Goal: Transaction & Acquisition: Book appointment/travel/reservation

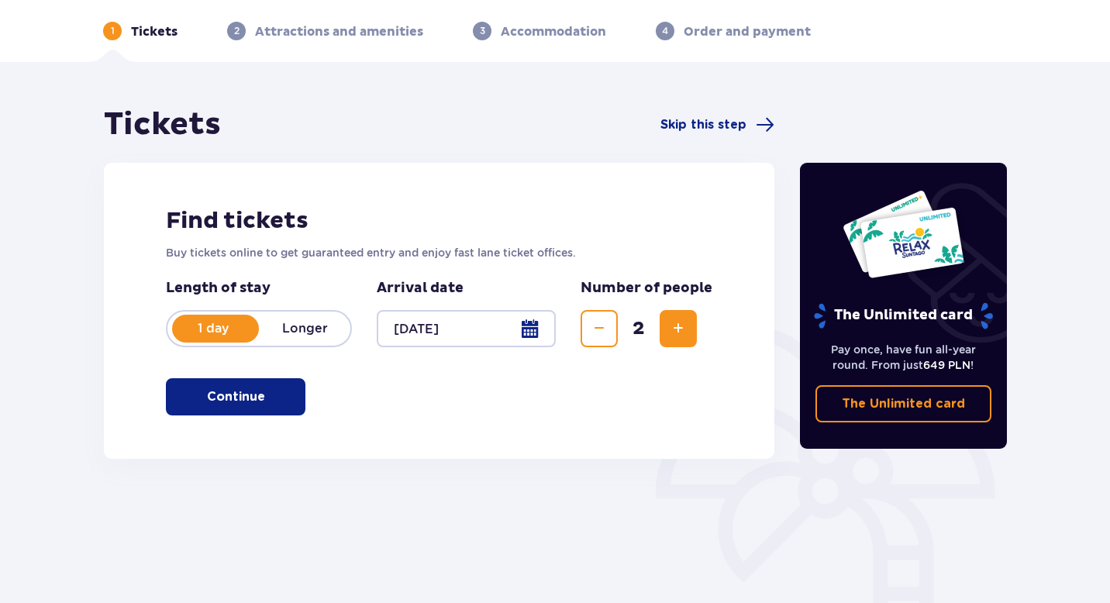
scroll to position [187, 0]
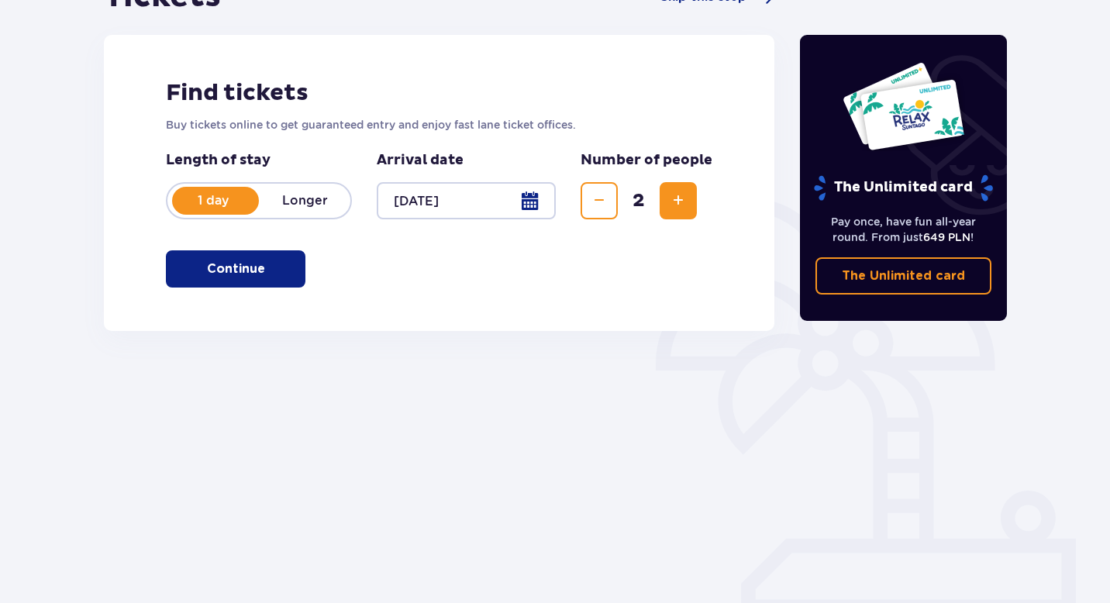
click at [293, 260] on button "Continue" at bounding box center [236, 268] width 140 height 37
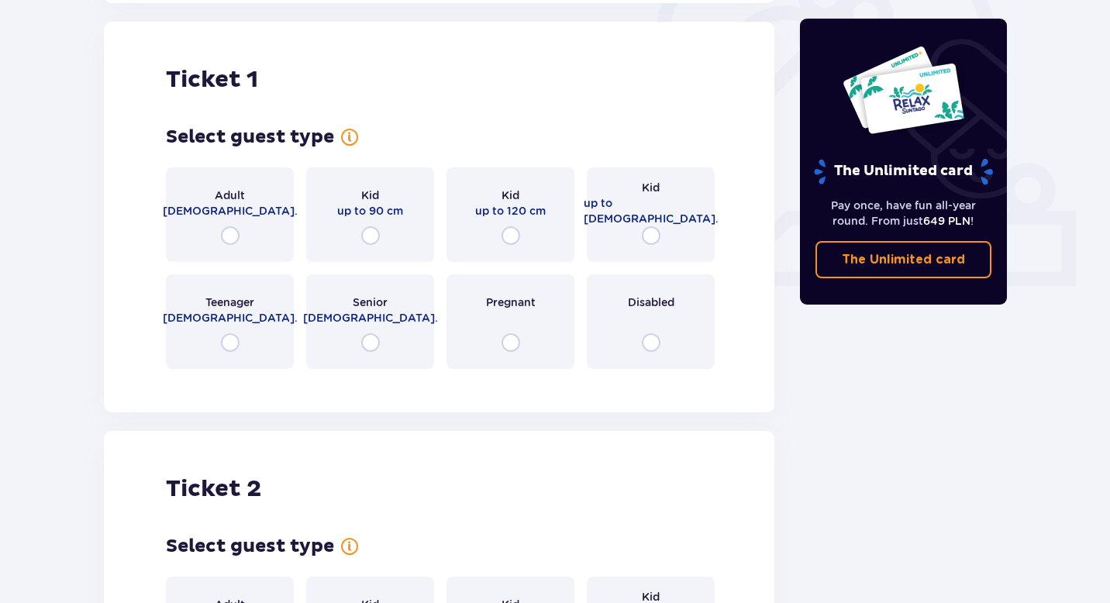
scroll to position [518, 0]
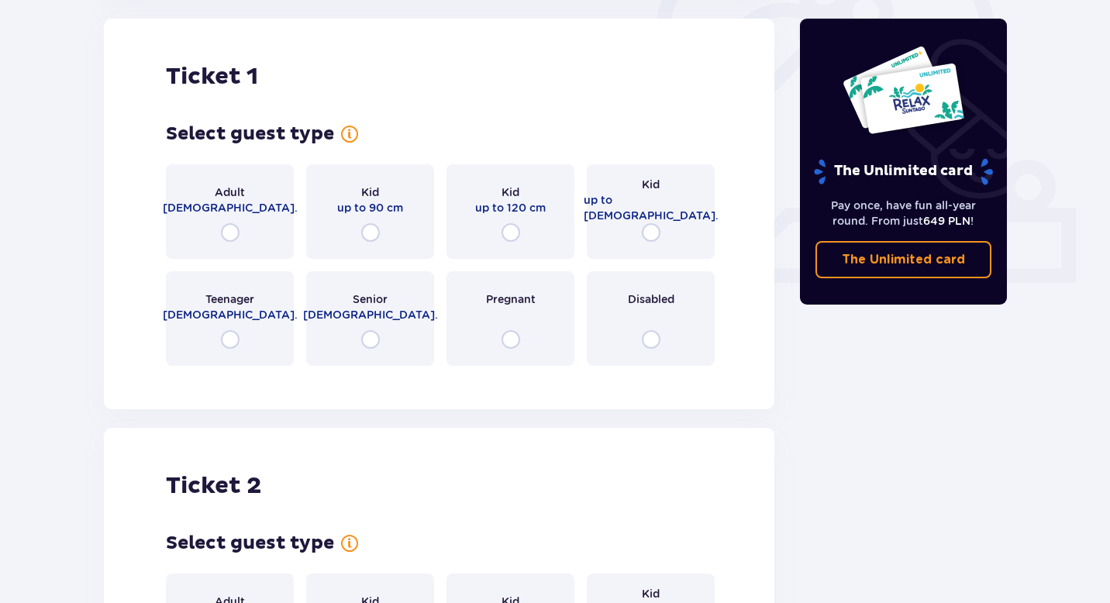
click at [643, 246] on div "Kid up to [DEMOGRAPHIC_DATA]." at bounding box center [651, 211] width 128 height 95
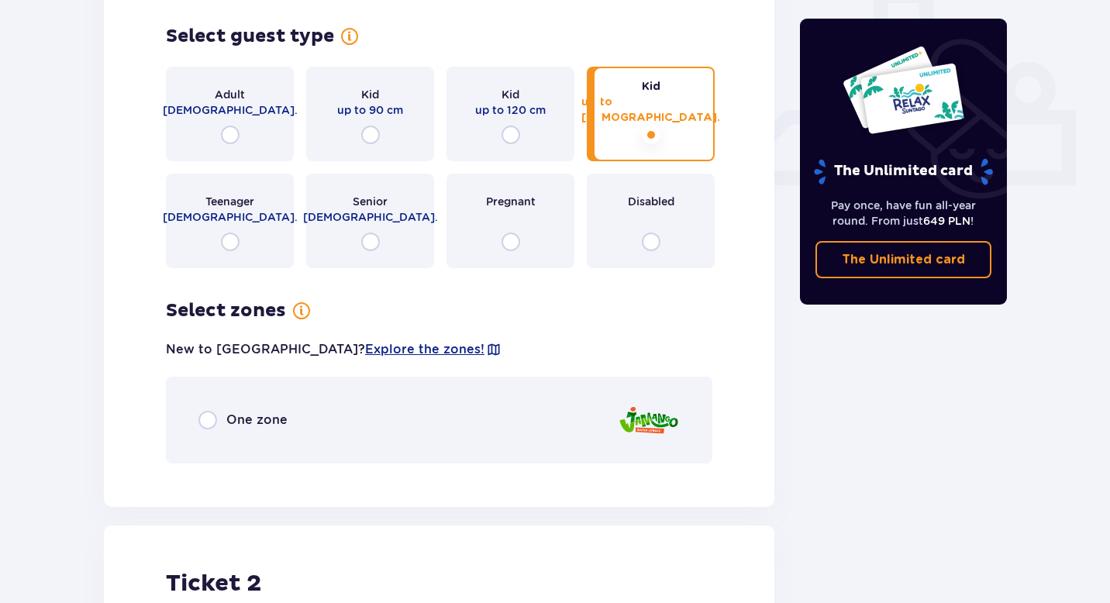
click at [212, 146] on div "Adult [DEMOGRAPHIC_DATA]." at bounding box center [230, 114] width 128 height 95
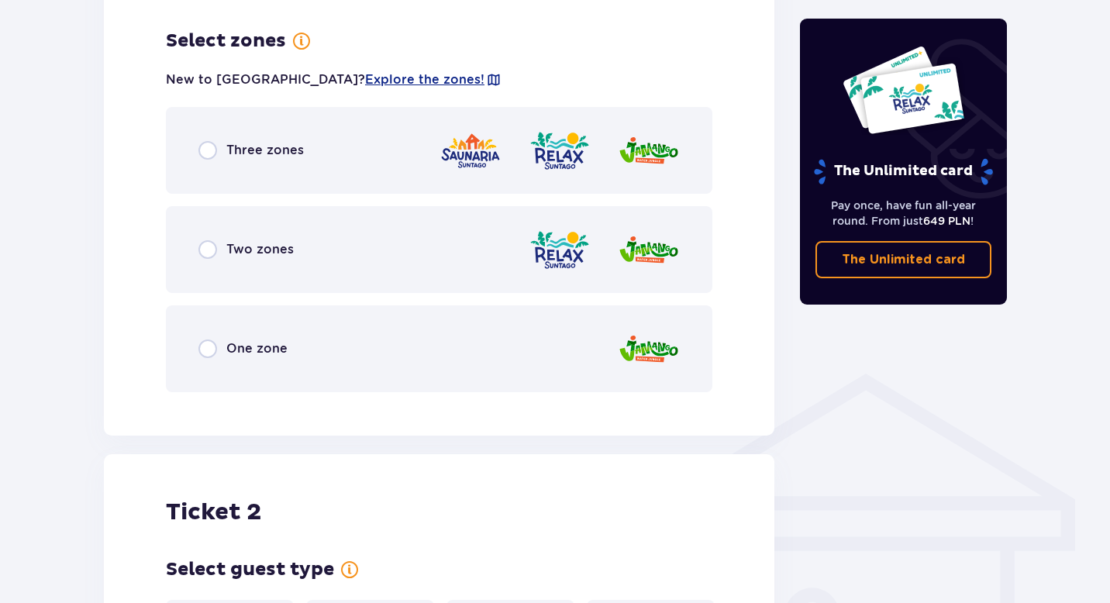
scroll to position [896, 0]
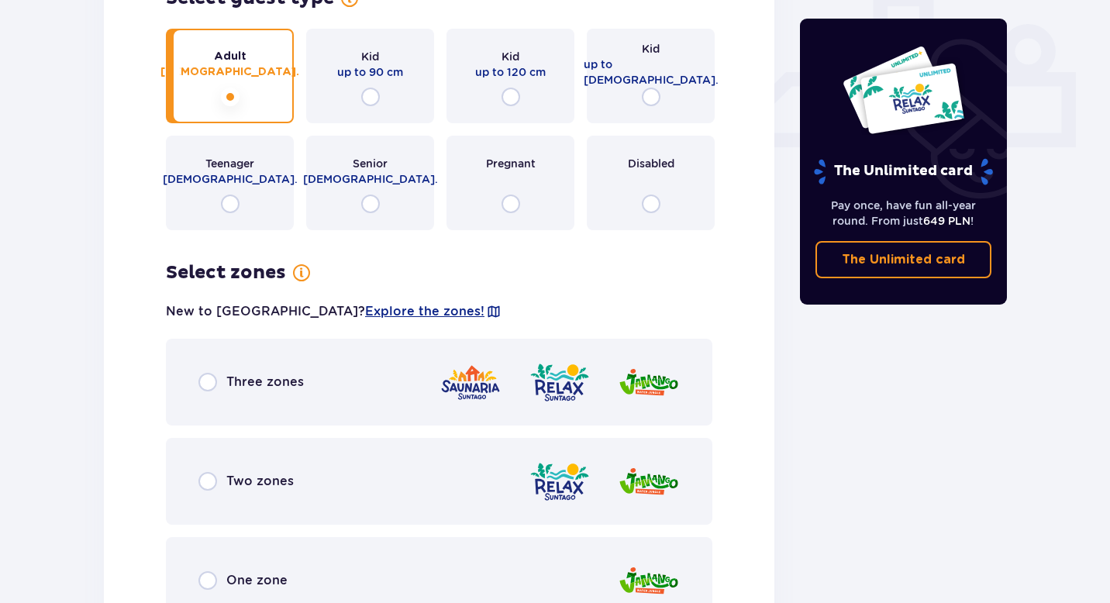
click at [248, 67] on span "[DEMOGRAPHIC_DATA]." at bounding box center [229, 72] width 139 height 16
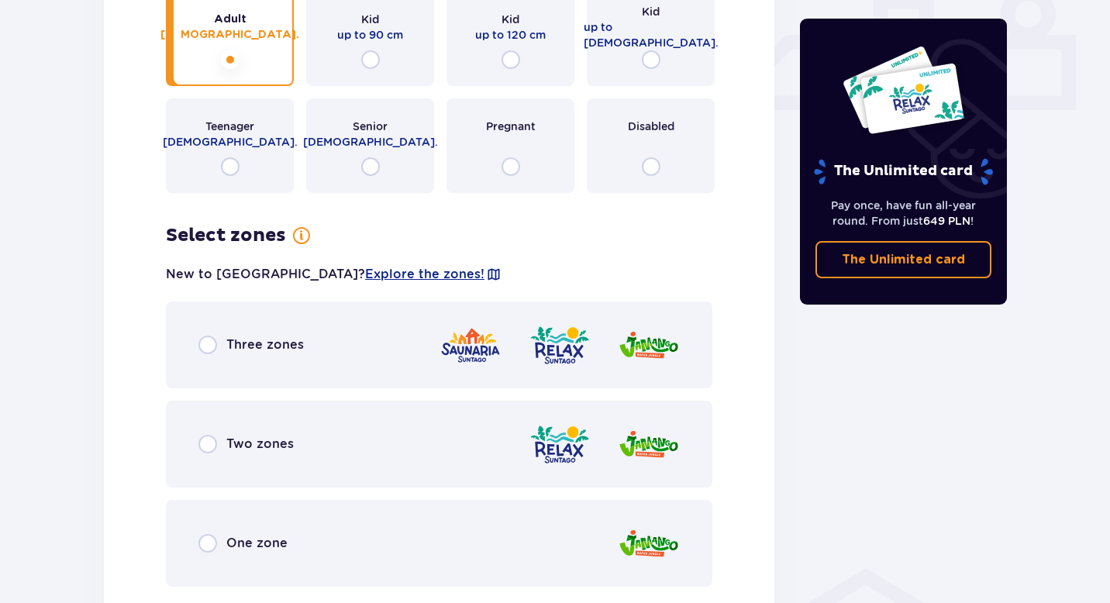
scroll to position [705, 0]
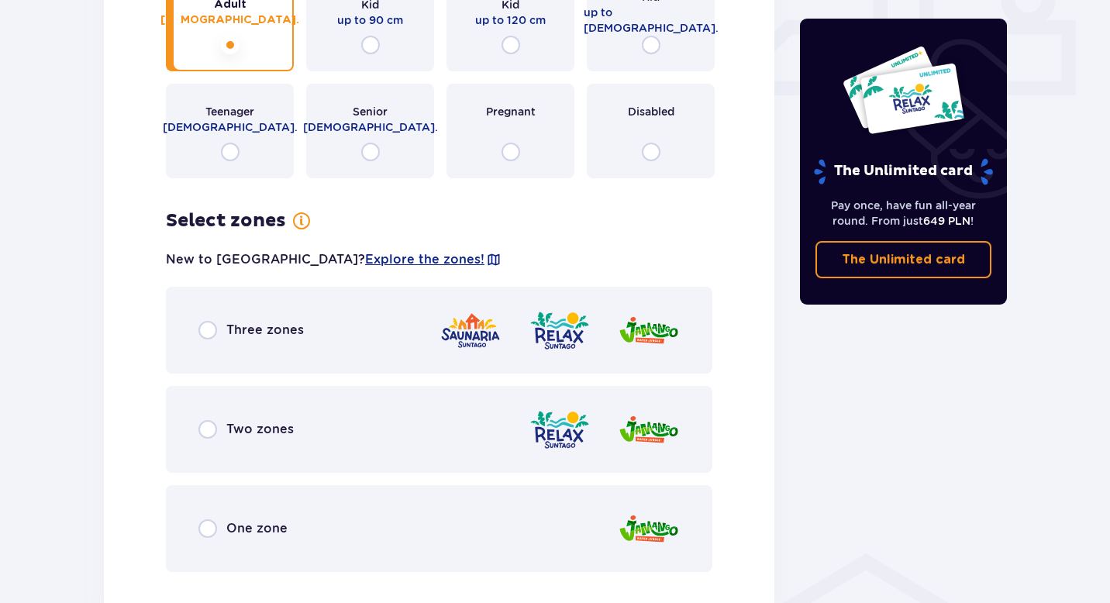
click at [284, 328] on span "Three zones" at bounding box center [265, 330] width 78 height 17
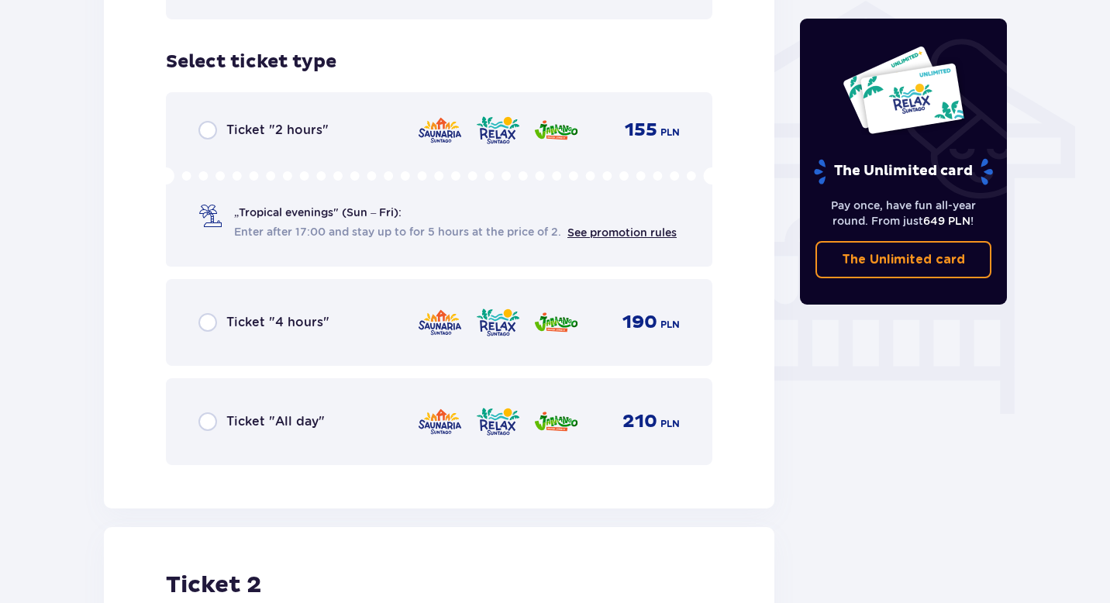
scroll to position [1257, 0]
click at [283, 433] on div "Ticket "All day" 210 PLN" at bounding box center [438, 422] width 481 height 33
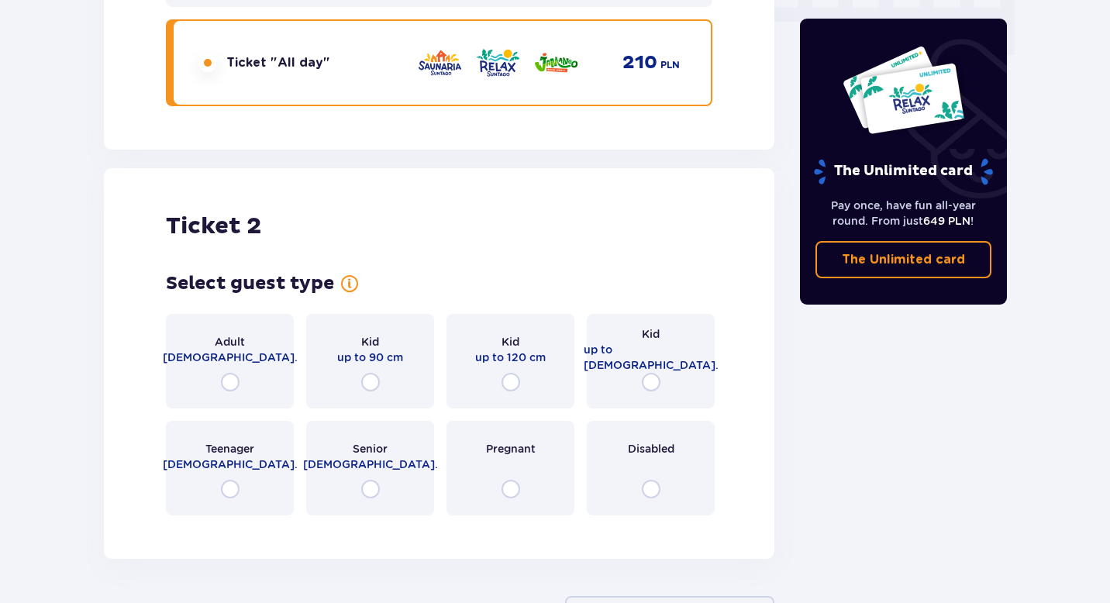
scroll to position [1740, 0]
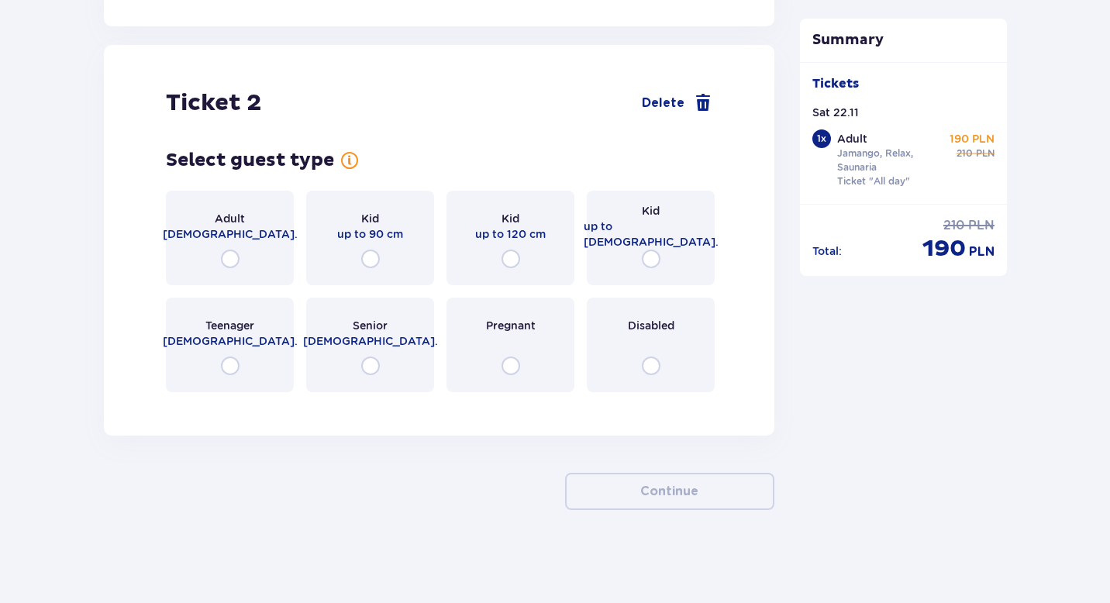
click at [645, 250] on input "radio" at bounding box center [651, 259] width 19 height 19
radio input "true"
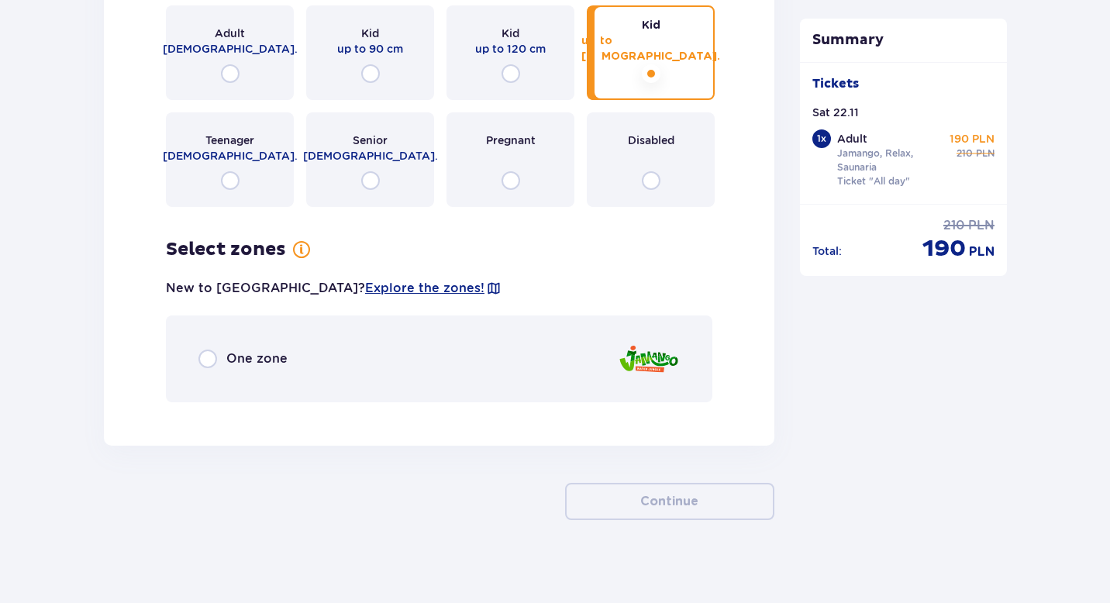
scroll to position [1935, 0]
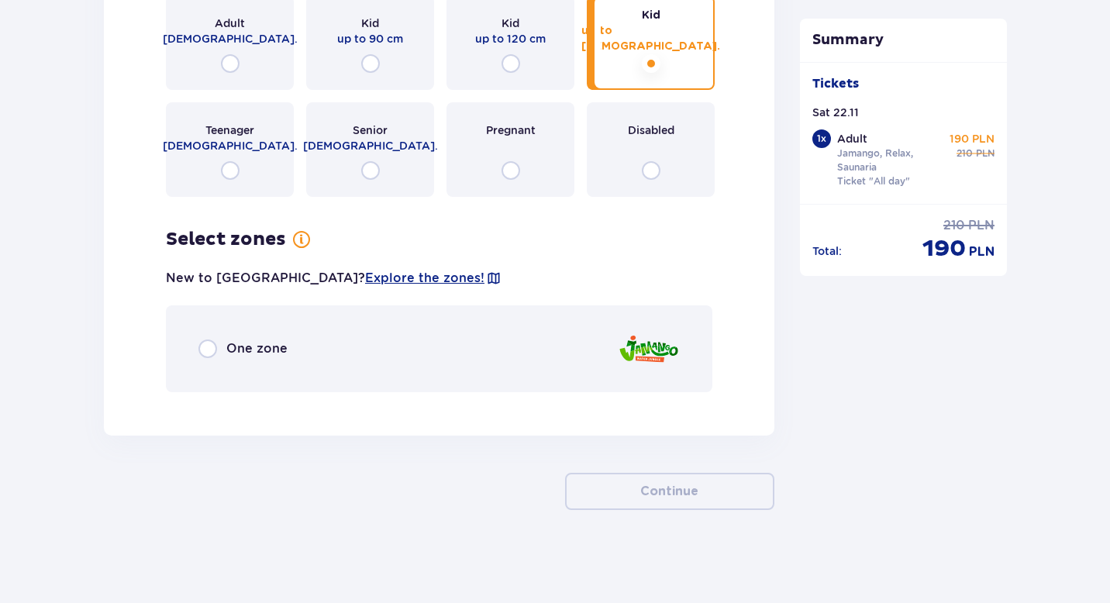
click at [233, 69] on input "radio" at bounding box center [230, 63] width 19 height 19
radio input "true"
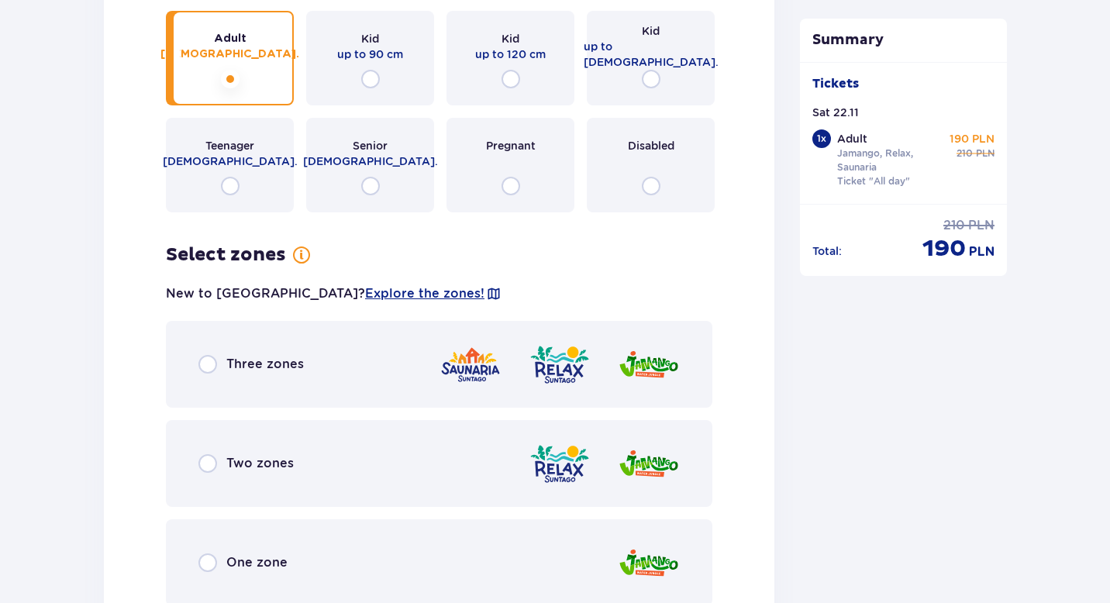
scroll to position [1870, 0]
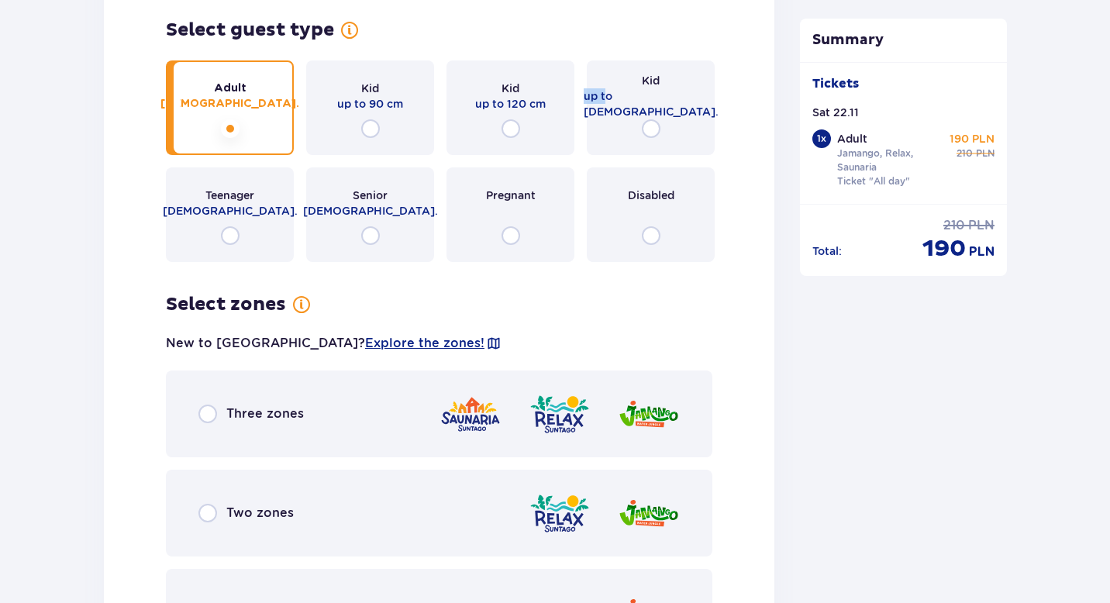
click at [641, 96] on span "up to [DEMOGRAPHIC_DATA]." at bounding box center [651, 103] width 135 height 31
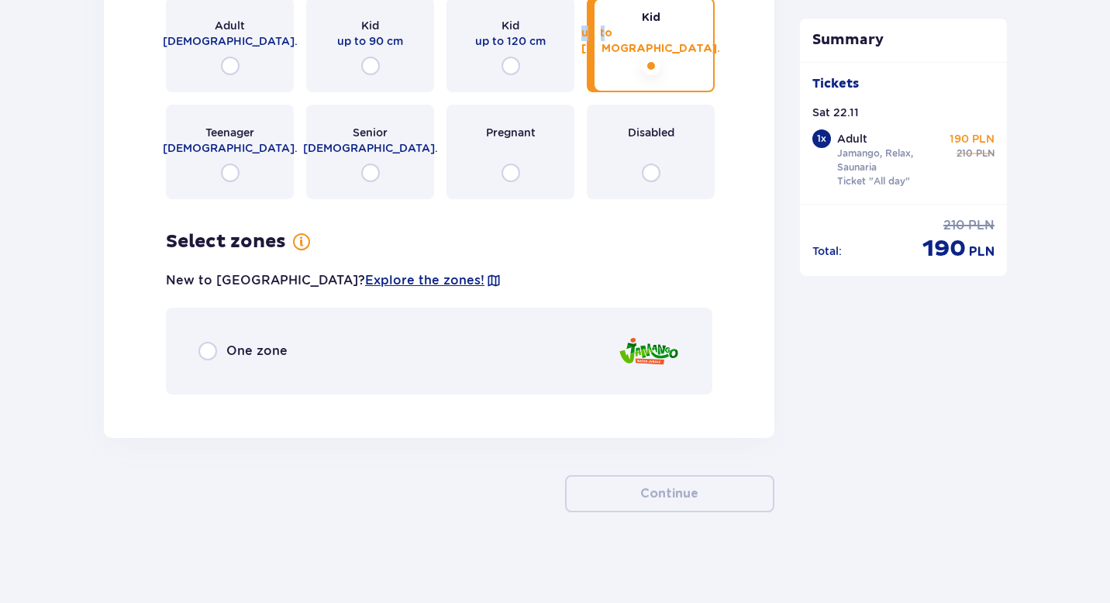
scroll to position [1935, 0]
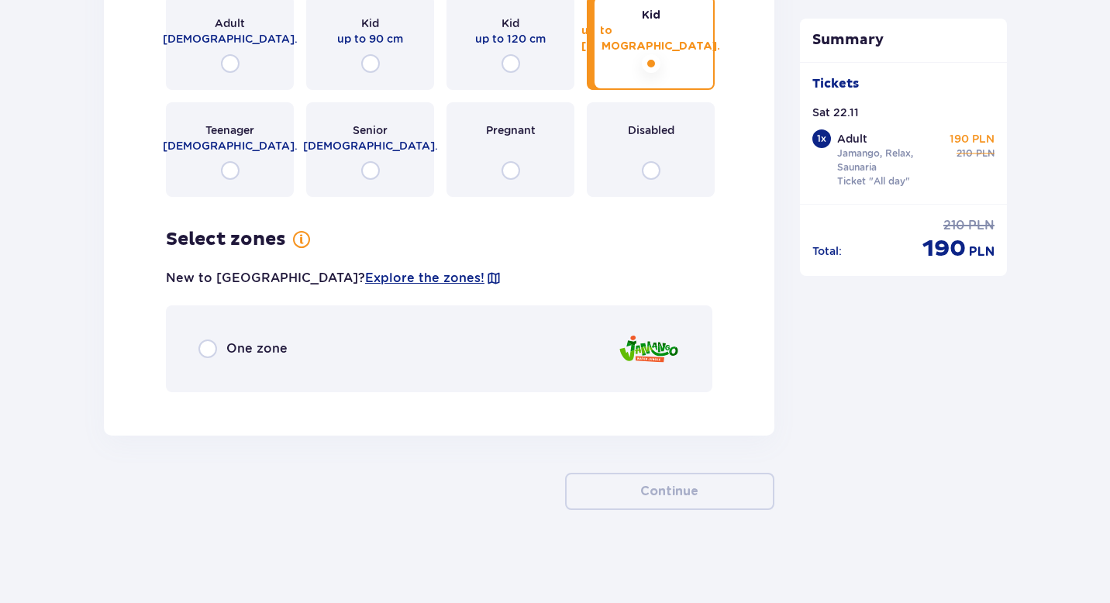
click at [488, 335] on div "One zone" at bounding box center [439, 348] width 546 height 87
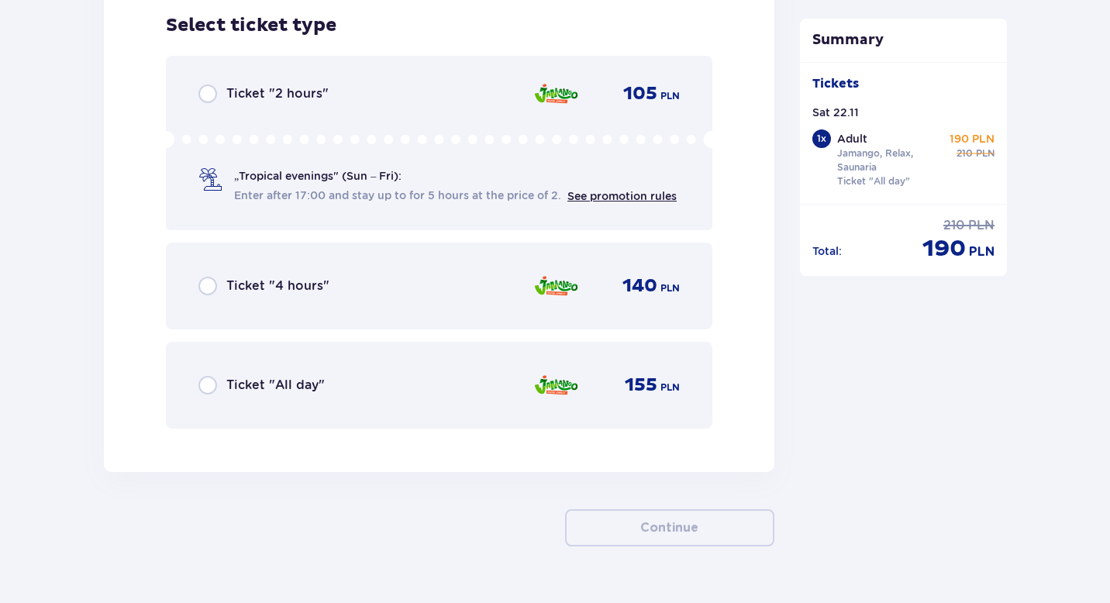
scroll to position [2348, 0]
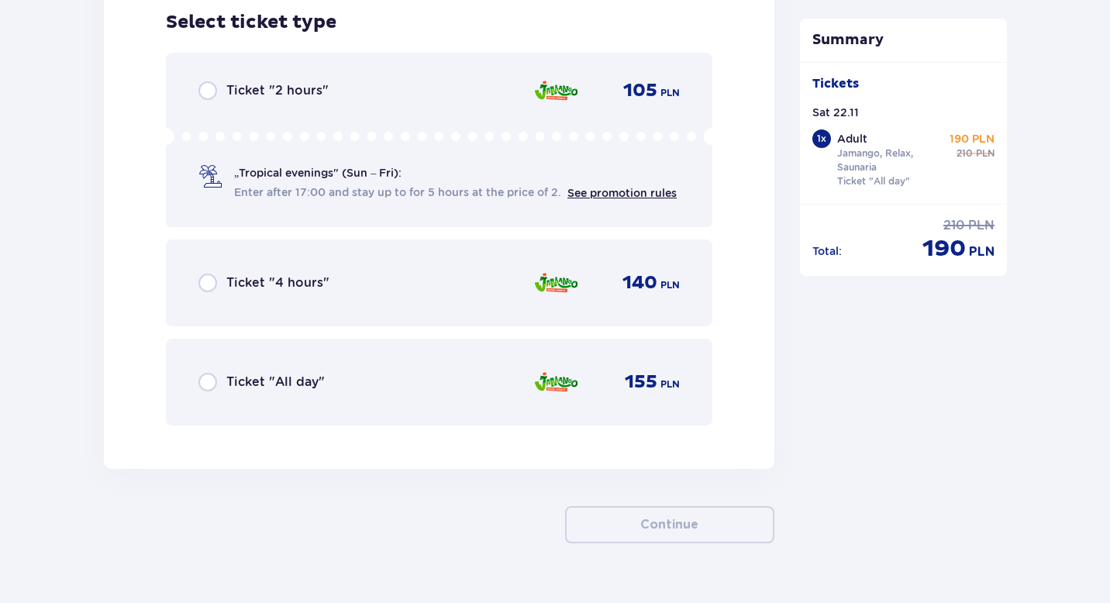
click at [484, 364] on div "Ticket "All day" 155 PLN" at bounding box center [439, 382] width 546 height 87
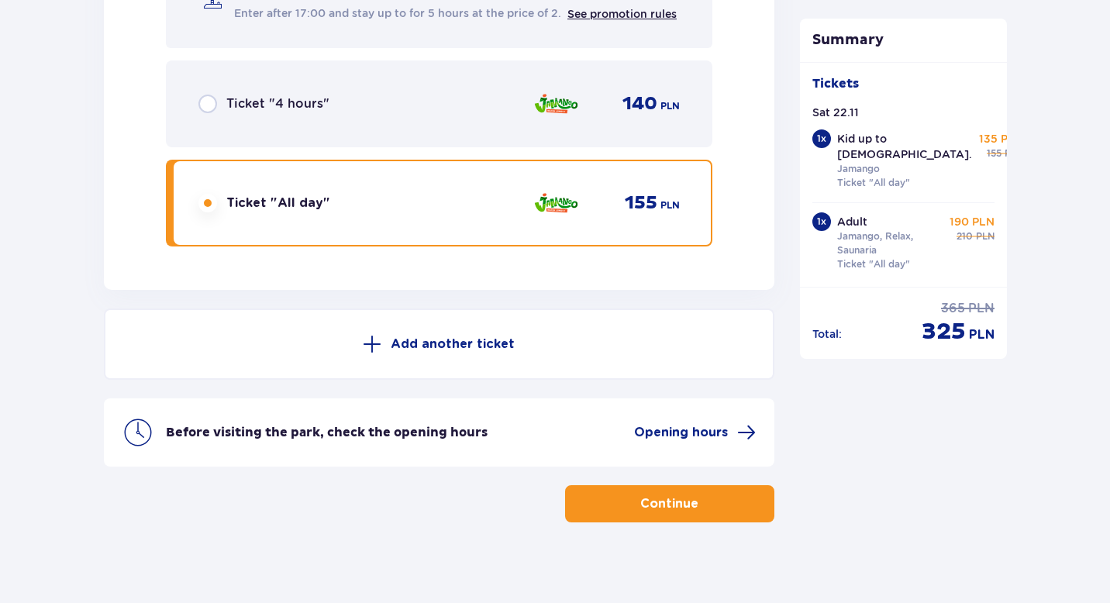
scroll to position [2539, 0]
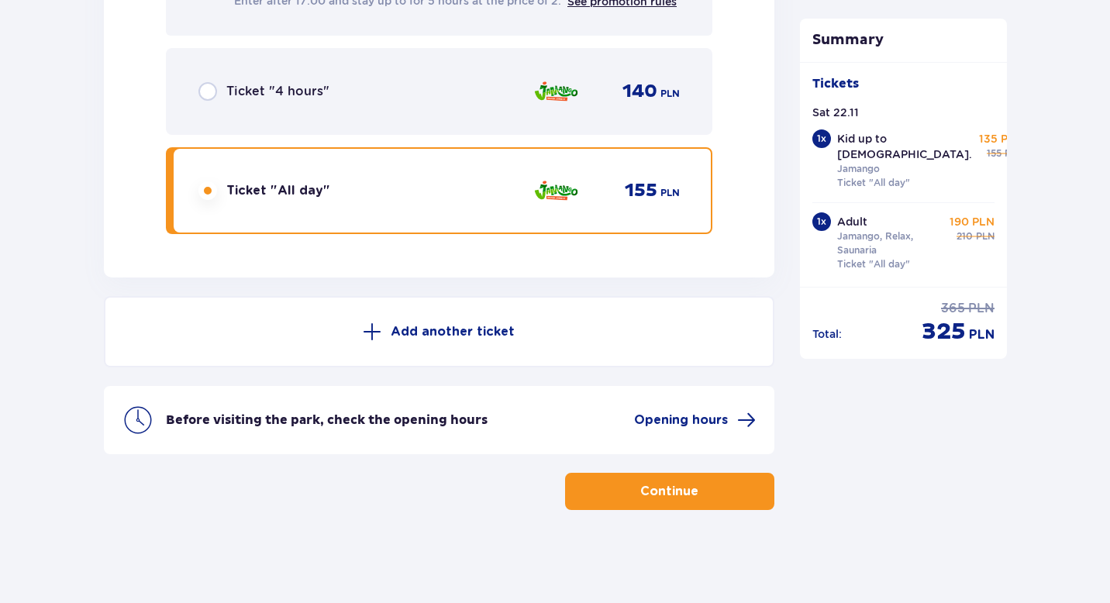
click at [943, 317] on span "325" at bounding box center [944, 331] width 44 height 29
drag, startPoint x: 944, startPoint y: 317, endPoint x: 965, endPoint y: 313, distance: 21.3
click at [965, 317] on div "discounted price 325 PLN" at bounding box center [958, 331] width 73 height 29
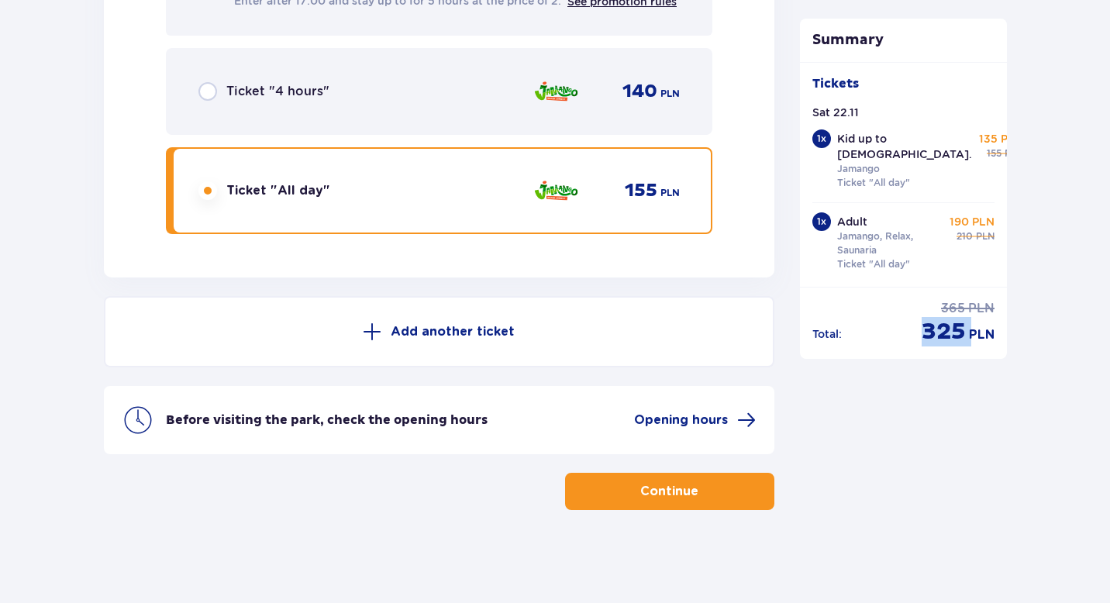
click at [965, 317] on span "325" at bounding box center [944, 331] width 44 height 29
drag, startPoint x: 917, startPoint y: 313, endPoint x: 981, endPoint y: 314, distance: 64.3
click at [981, 314] on div "Total : regular price 365 PLN discounted price 325 PLN" at bounding box center [903, 323] width 183 height 47
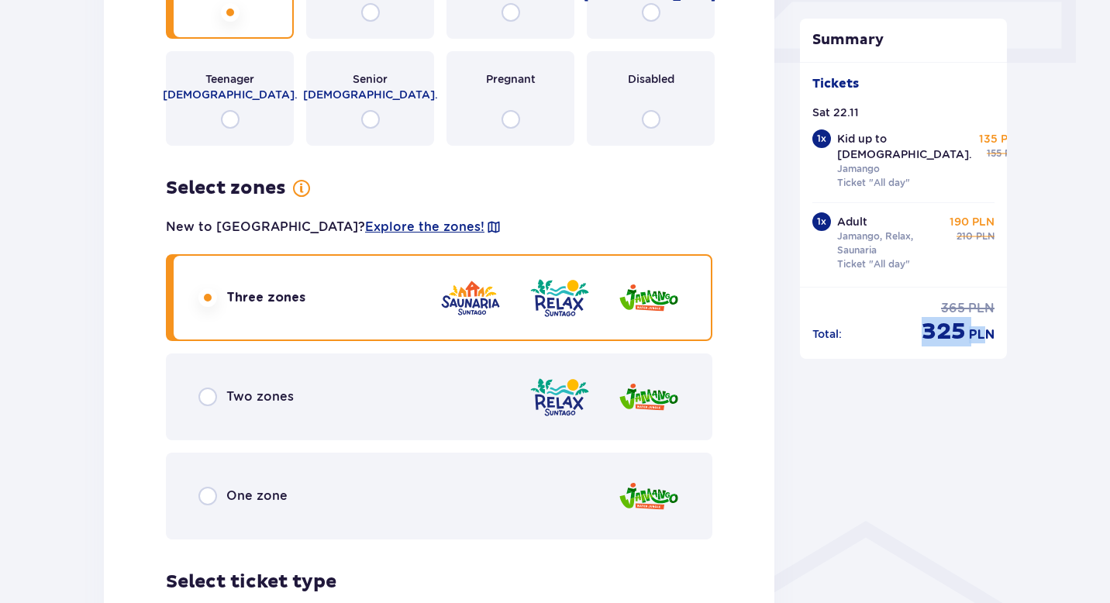
scroll to position [753, 0]
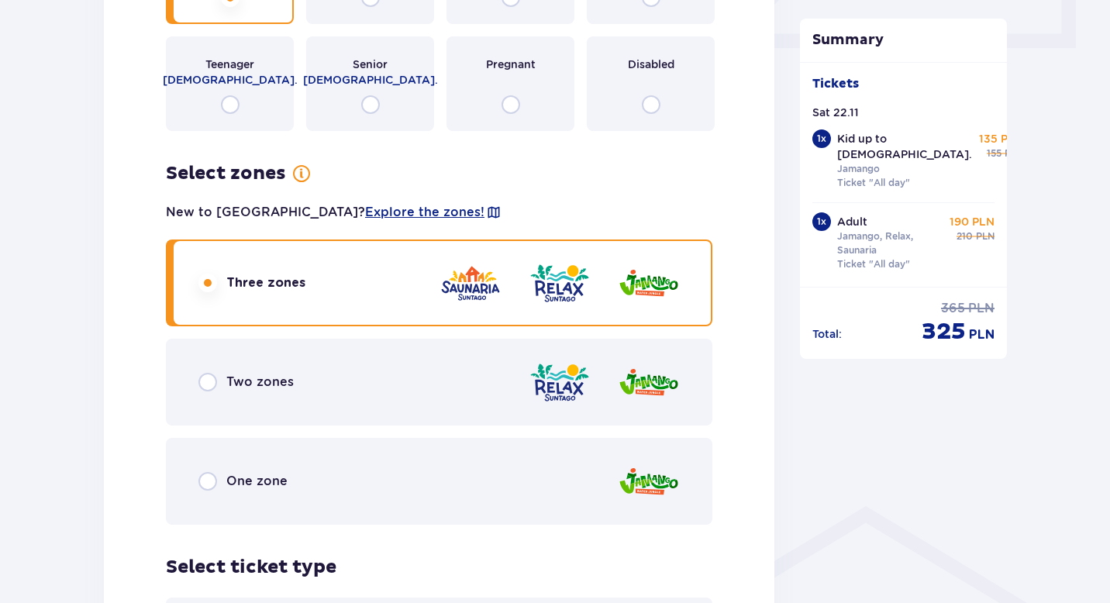
click at [488, 456] on div "One zone" at bounding box center [439, 481] width 546 height 87
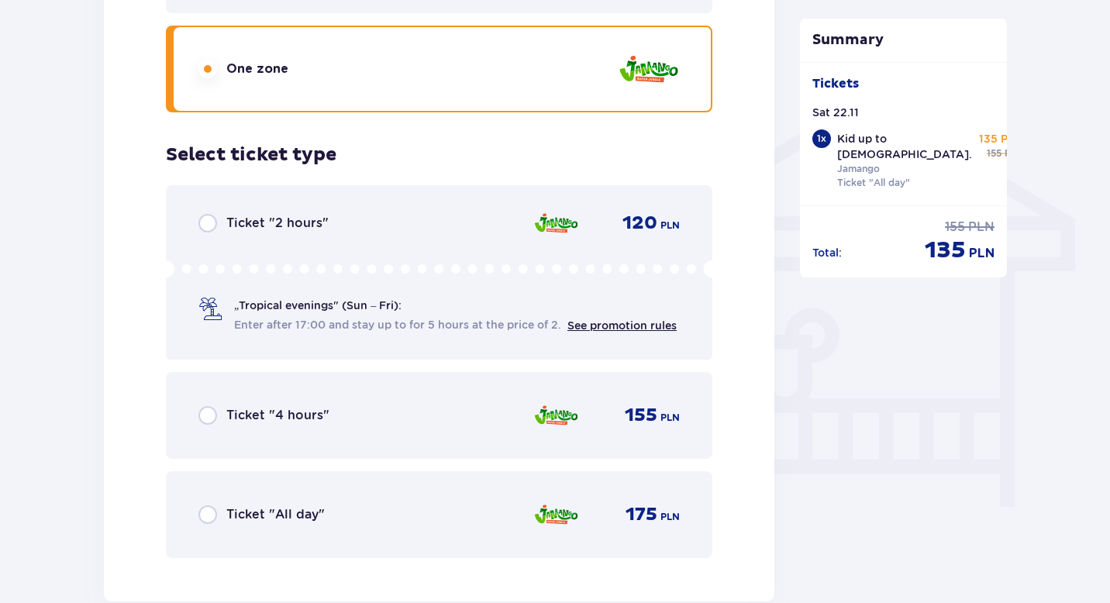
scroll to position [1180, 0]
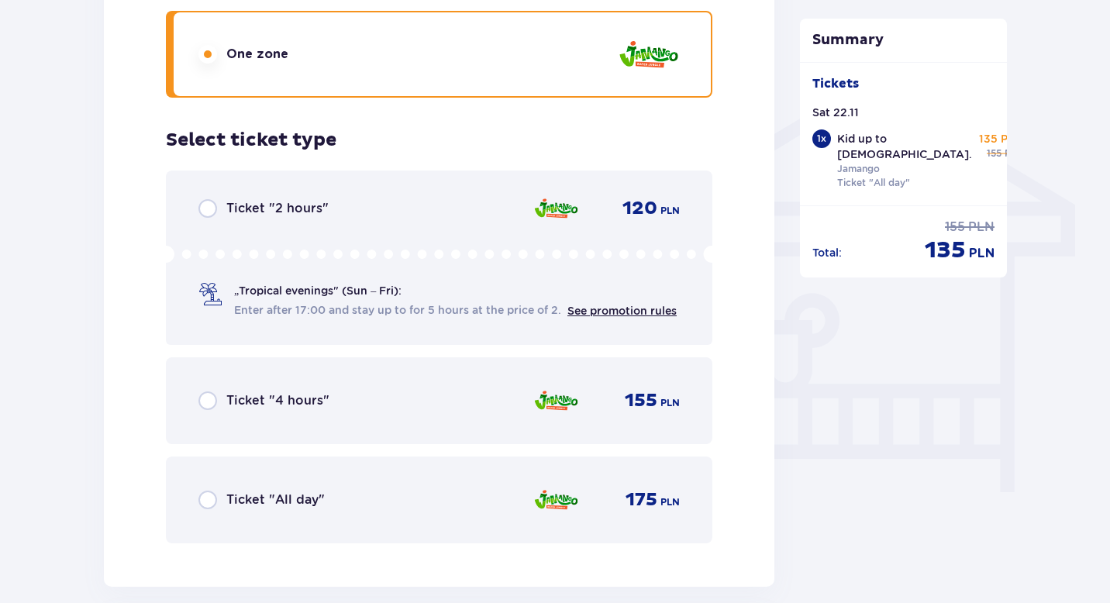
click at [472, 522] on div "Ticket "All day" 175 PLN" at bounding box center [439, 499] width 546 height 87
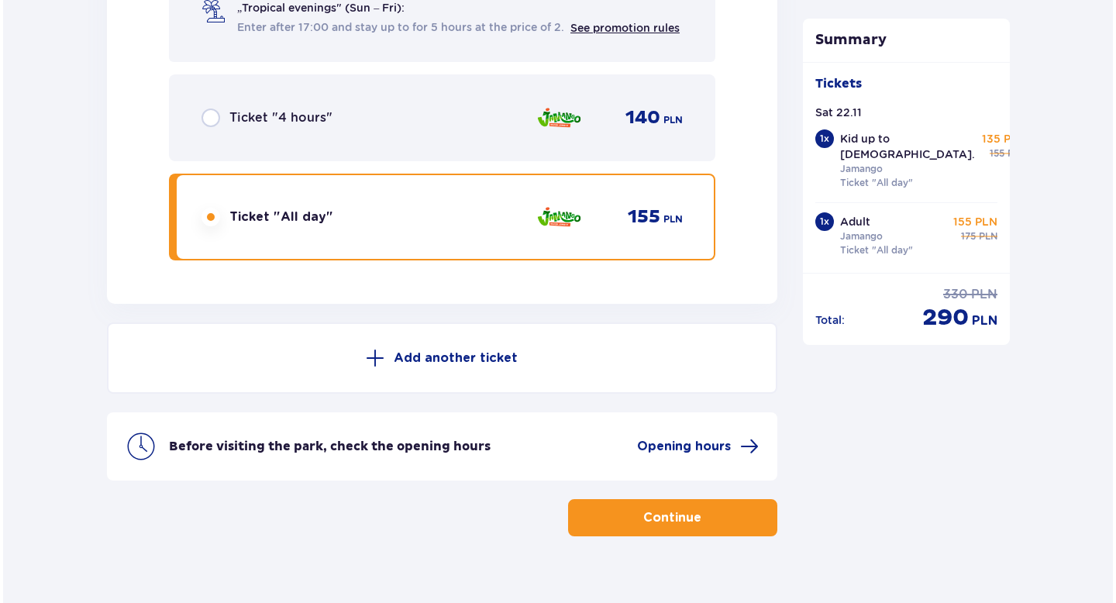
scroll to position [2539, 0]
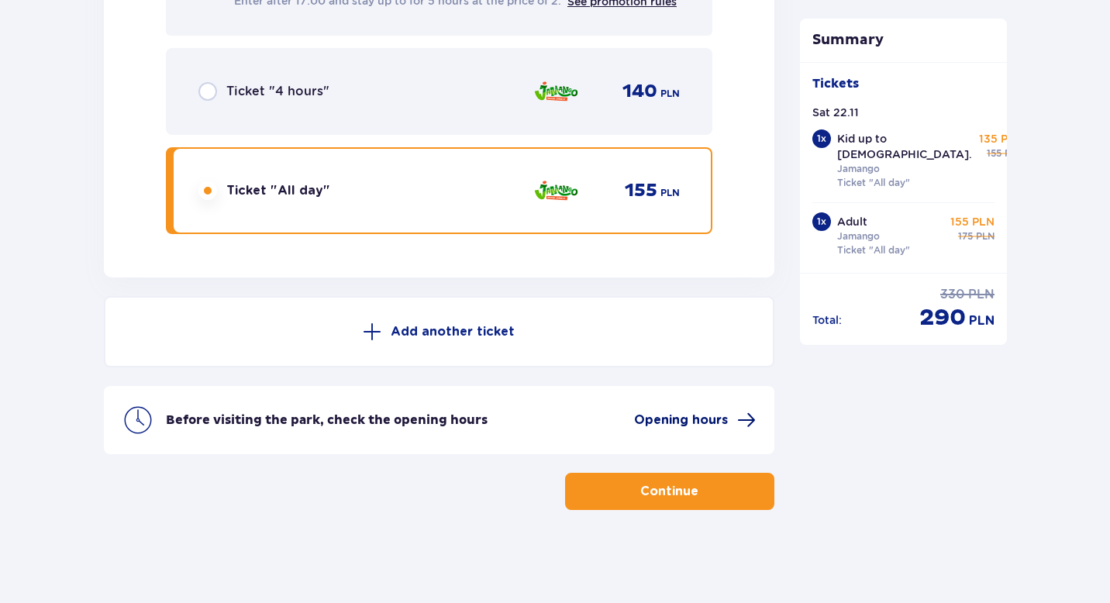
click at [722, 417] on span "Opening hours" at bounding box center [681, 420] width 94 height 17
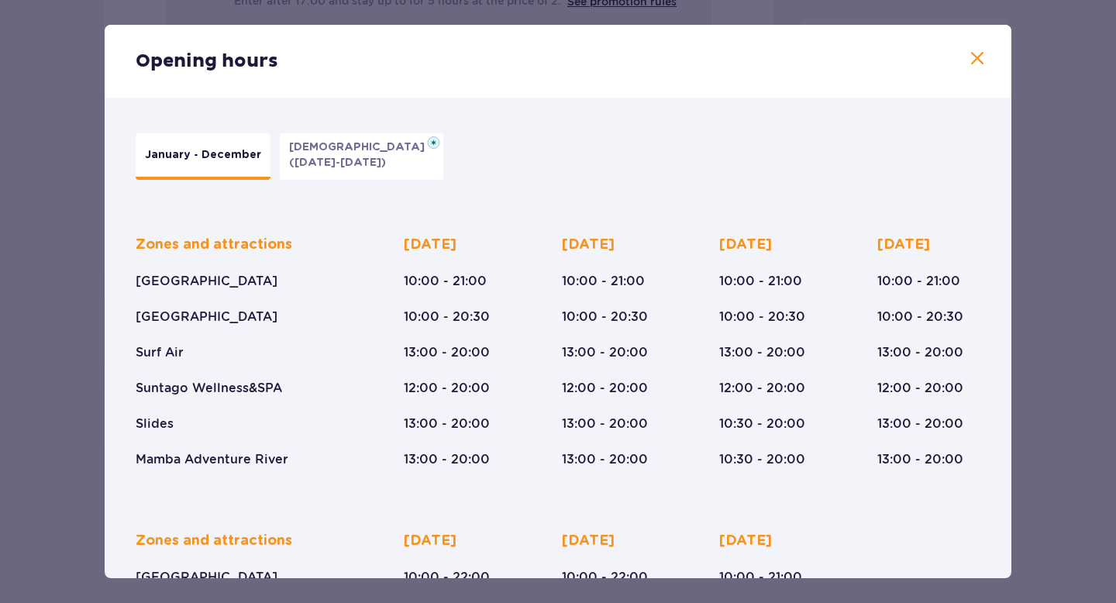
click at [973, 66] on span at bounding box center [977, 59] width 19 height 19
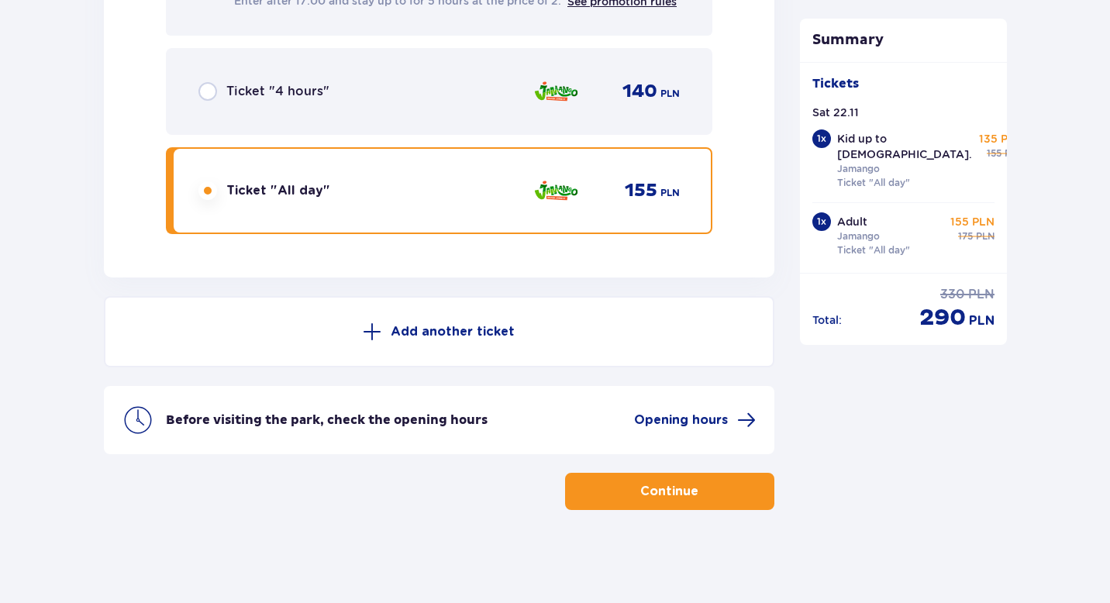
click at [946, 303] on span "290" at bounding box center [942, 317] width 47 height 29
click at [985, 312] on span "PLN" at bounding box center [982, 320] width 26 height 17
drag, startPoint x: 985, startPoint y: 303, endPoint x: 922, endPoint y: 303, distance: 63.6
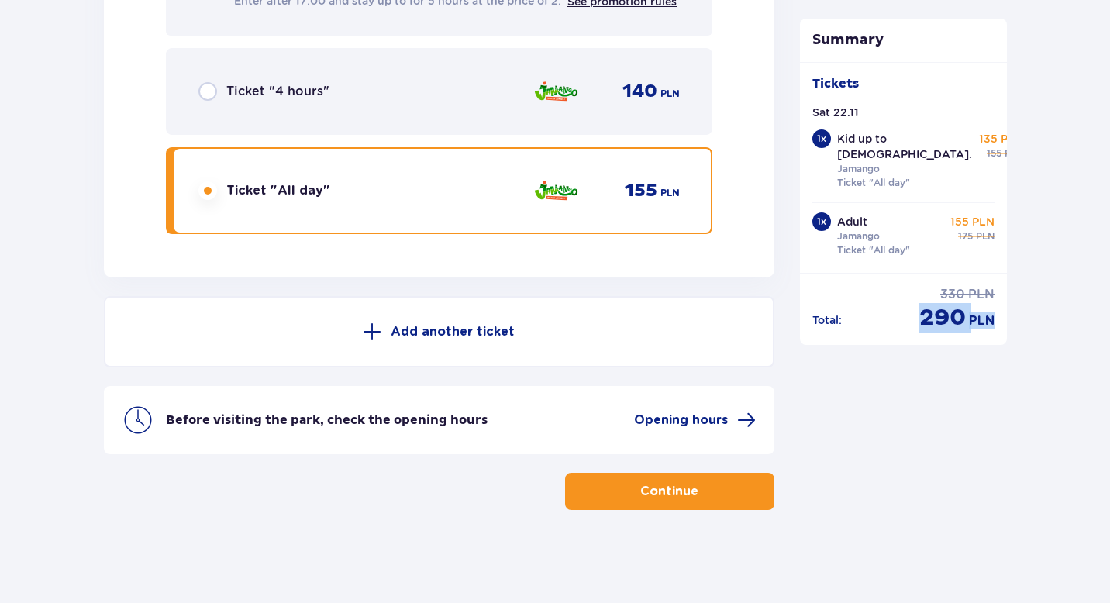
click at [922, 303] on div "discounted price 290 PLN" at bounding box center [956, 317] width 75 height 29
copy div "290 PLN"
